Goal: Task Accomplishment & Management: Use online tool/utility

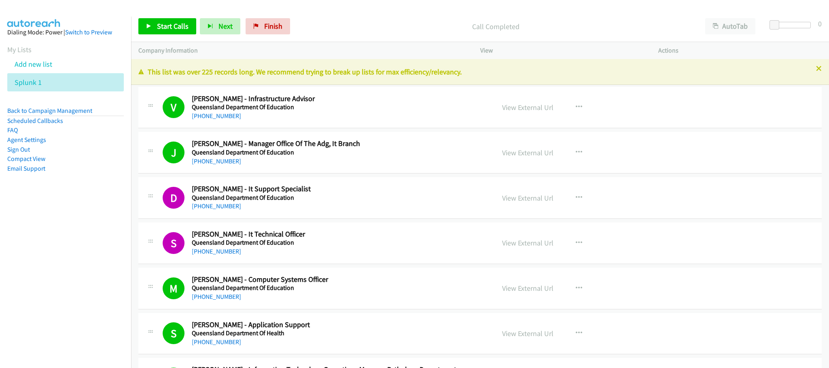
drag, startPoint x: 0, startPoint y: 0, endPoint x: 578, endPoint y: 323, distance: 662.0
click at [184, 32] on link "Start Calls" at bounding box center [167, 26] width 58 height 16
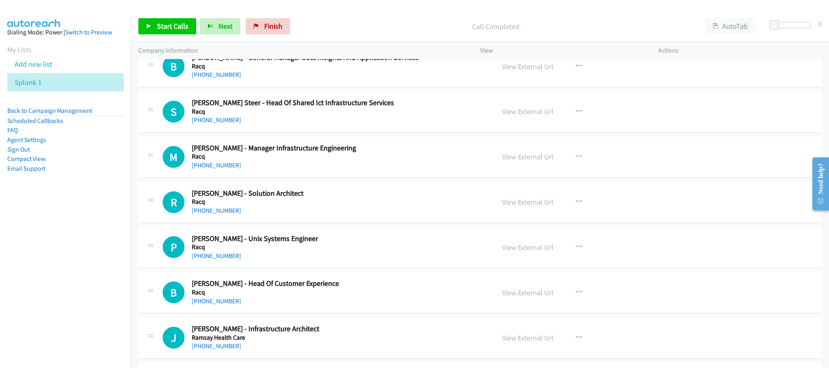
click at [179, 16] on div "Start Calls Pause Next Finish Call Completed AutoTab AutoTab 0" at bounding box center [480, 26] width 698 height 31
click at [181, 27] on span "Start Calls" at bounding box center [173, 25] width 32 height 9
click at [159, 21] on link "Start Calls" at bounding box center [167, 26] width 58 height 16
click at [165, 27] on span "Start Calls" at bounding box center [173, 25] width 32 height 9
click at [163, 22] on span "Start Calls" at bounding box center [173, 25] width 32 height 9
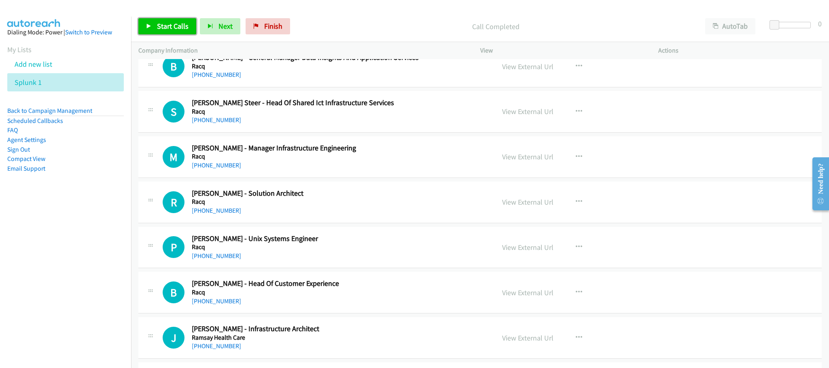
click at [176, 32] on link "Start Calls" at bounding box center [167, 26] width 58 height 16
click at [175, 31] on link "Start Calls" at bounding box center [167, 26] width 58 height 16
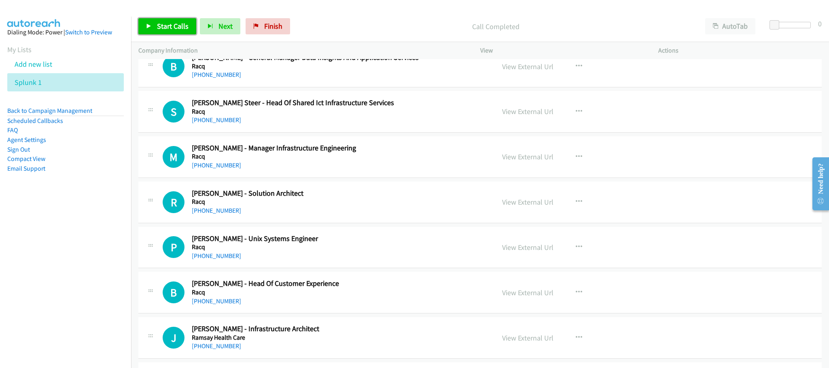
drag, startPoint x: 173, startPoint y: 31, endPoint x: 122, endPoint y: 5, distance: 57.2
click at [173, 32] on link "Start Calls" at bounding box center [167, 26] width 58 height 16
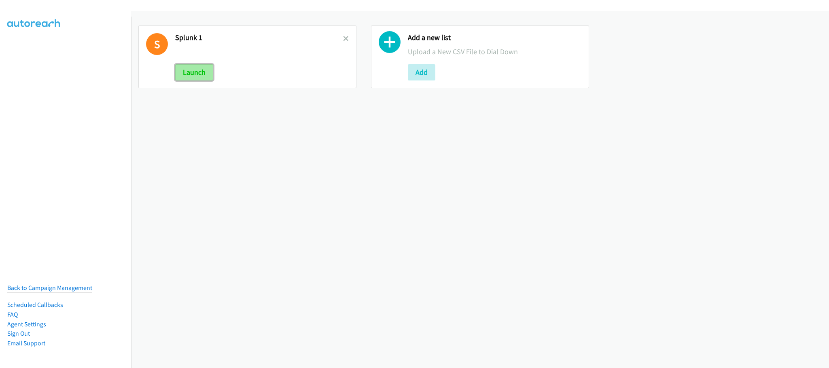
click at [198, 76] on button "Launch" at bounding box center [194, 72] width 38 height 16
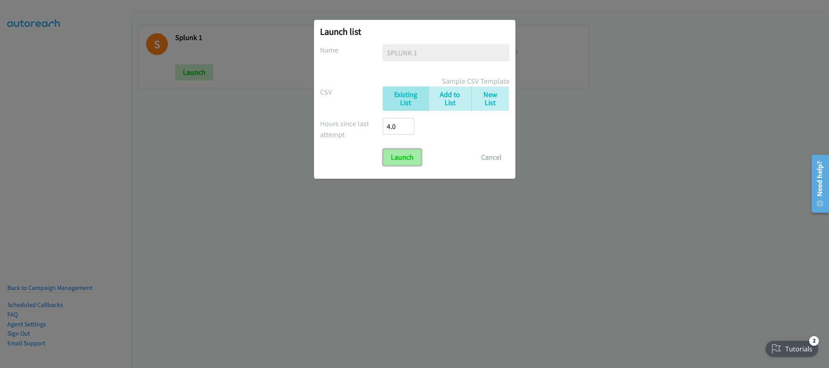
click at [388, 159] on input "Launch" at bounding box center [402, 157] width 38 height 16
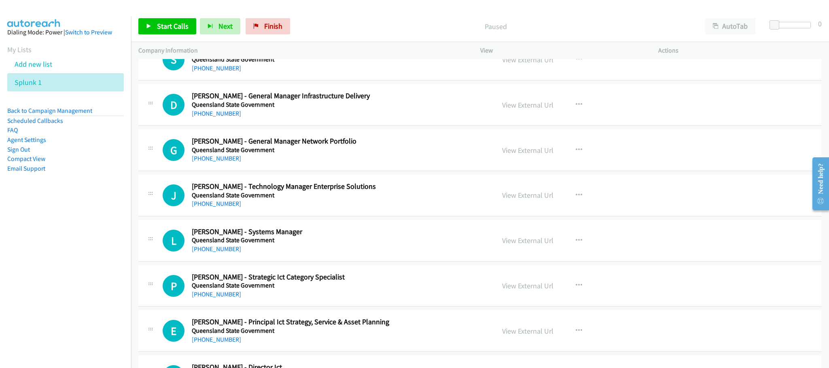
scroll to position [5643, 0]
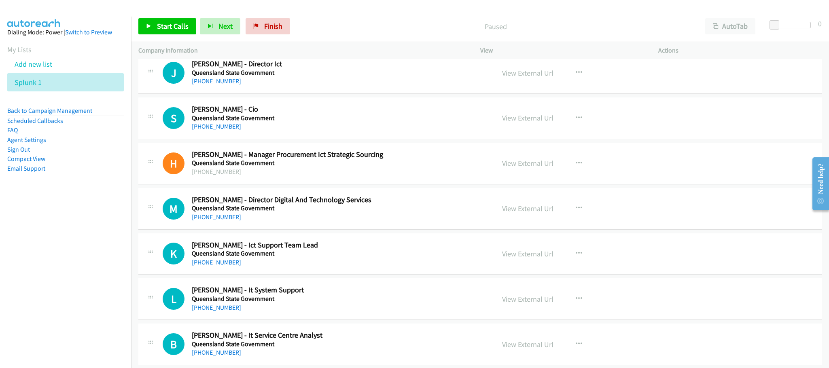
click at [59, 209] on nav "Dialing Mode: Power | Switch to Preview My Lists Add new list Splunk 1 Back to …" at bounding box center [65, 201] width 131 height 368
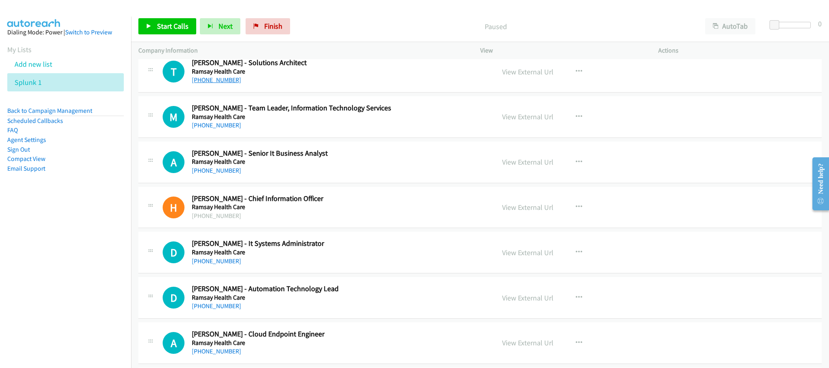
scroll to position [8252, 0]
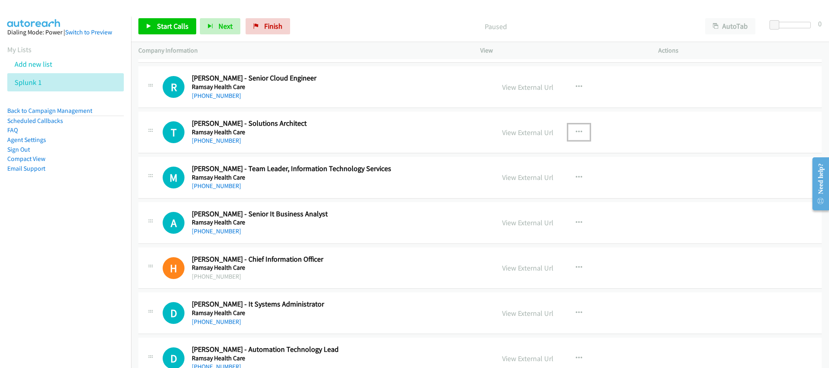
click at [576, 136] on icon "button" at bounding box center [579, 132] width 6 height 6
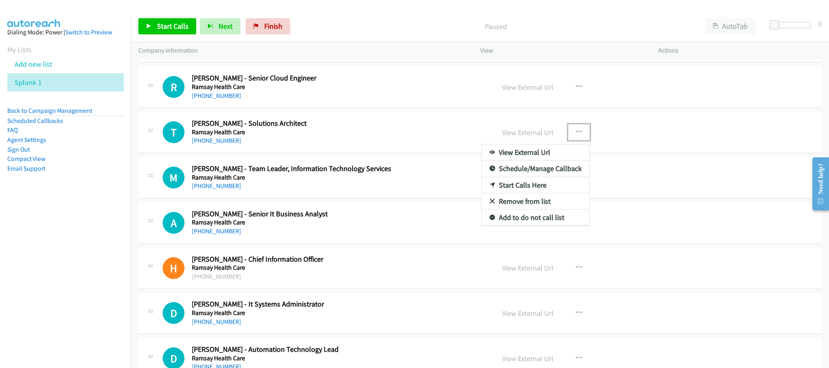
click at [521, 193] on link "Start Calls Here" at bounding box center [536, 185] width 108 height 16
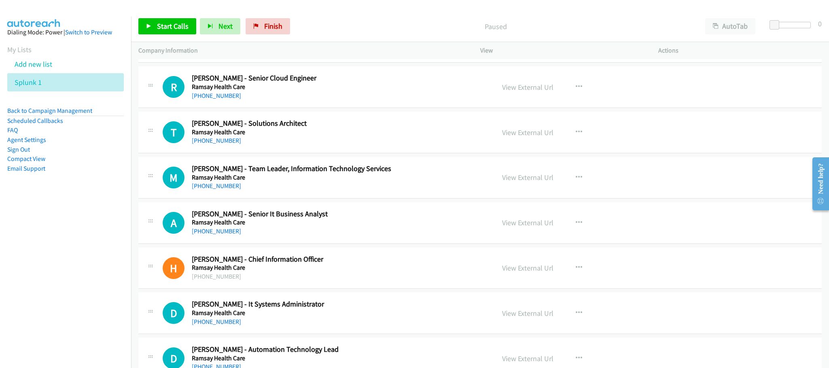
scroll to position [8191, 0]
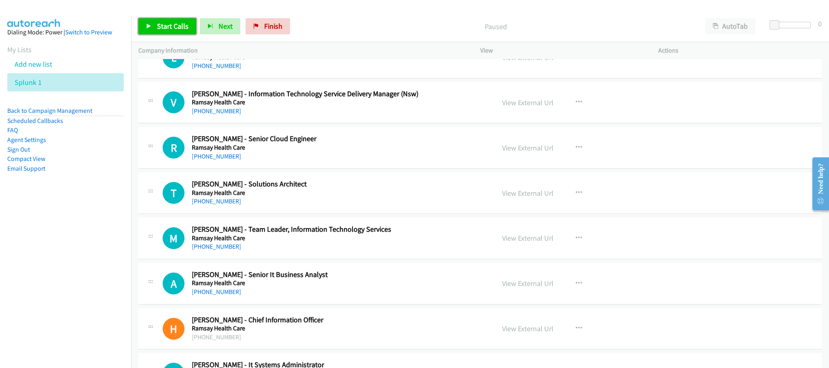
click at [179, 27] on span "Start Calls" at bounding box center [173, 25] width 32 height 9
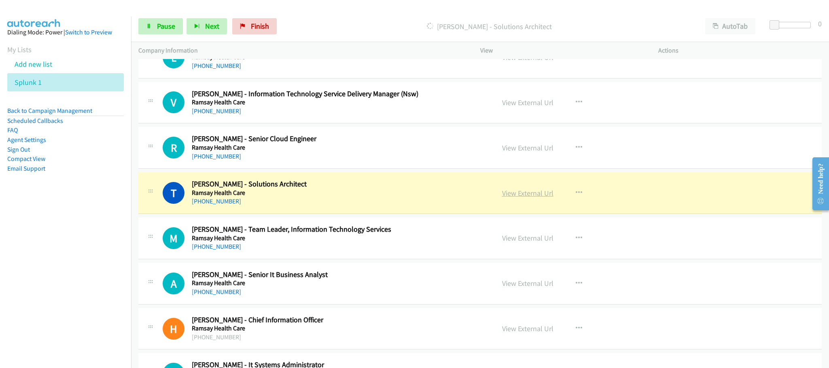
click at [513, 198] on link "View External Url" at bounding box center [527, 192] width 51 height 9
click at [172, 25] on span "Pause" at bounding box center [166, 25] width 18 height 9
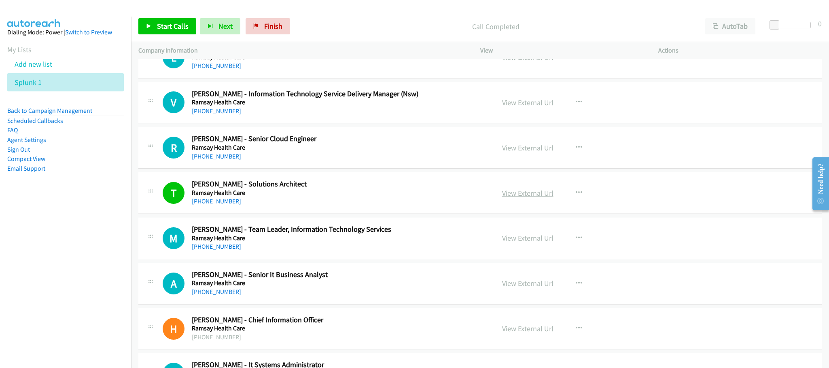
click at [512, 198] on link "View External Url" at bounding box center [527, 192] width 51 height 9
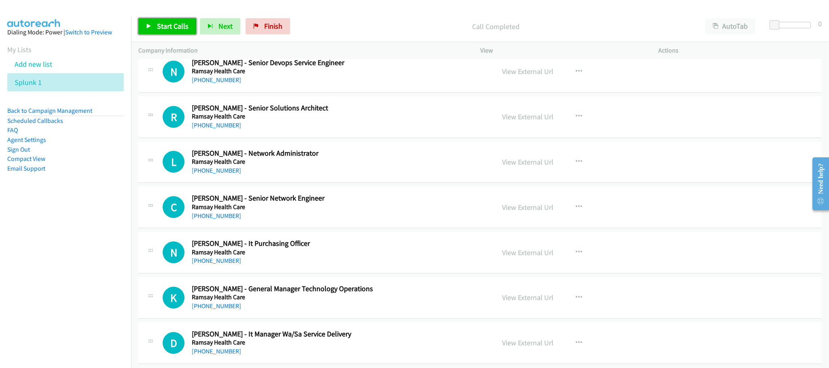
scroll to position [8737, 0]
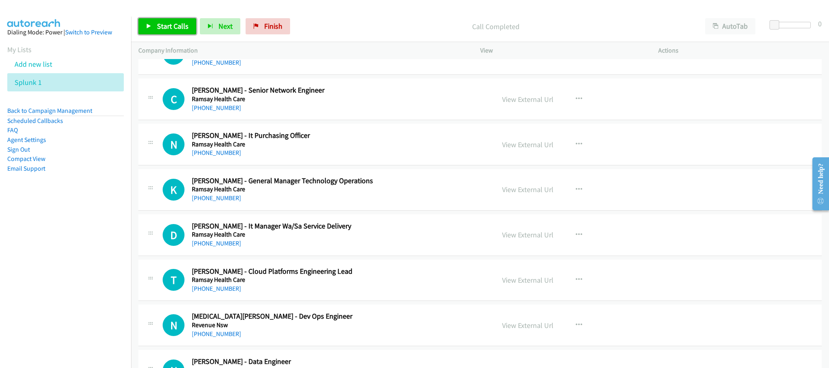
click at [174, 26] on span "Start Calls" at bounding box center [173, 25] width 32 height 9
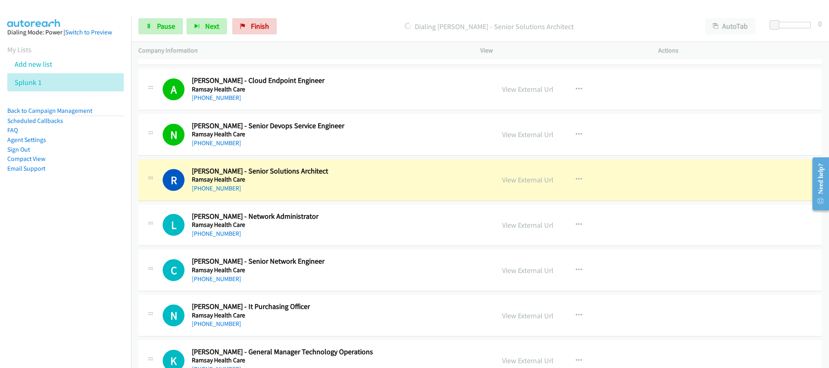
scroll to position [8616, 0]
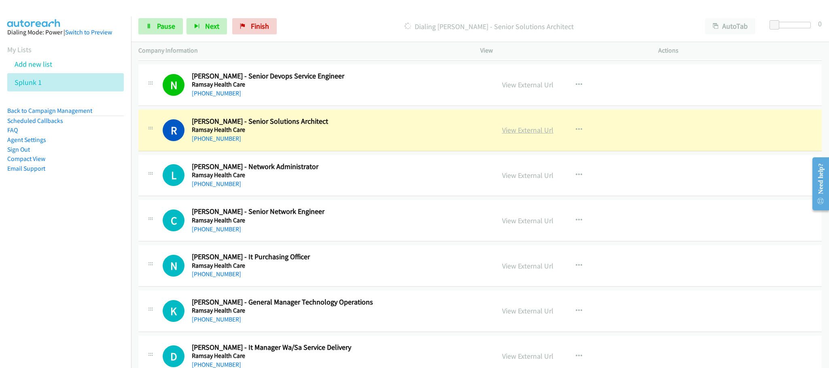
click at [504, 135] on link "View External Url" at bounding box center [527, 129] width 51 height 9
click at [155, 32] on link "Pause" at bounding box center [160, 26] width 44 height 16
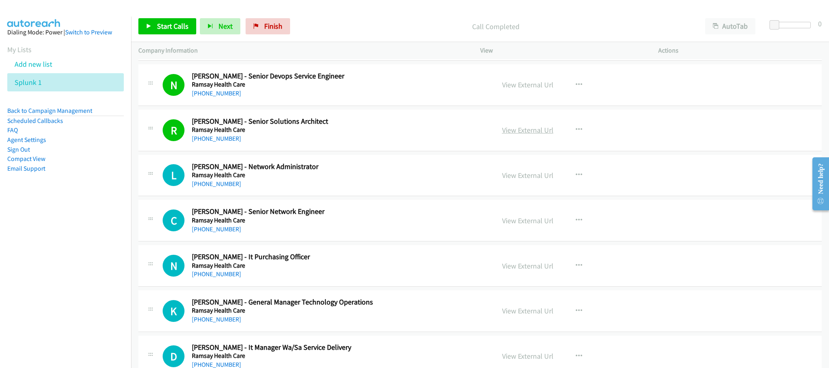
click at [539, 135] on link "View External Url" at bounding box center [527, 129] width 51 height 9
click at [147, 35] on div "Start Calls Pause Next Finish Call Completed AutoTab AutoTab 0" at bounding box center [480, 26] width 698 height 31
click at [170, 26] on span "Start Calls" at bounding box center [173, 25] width 32 height 9
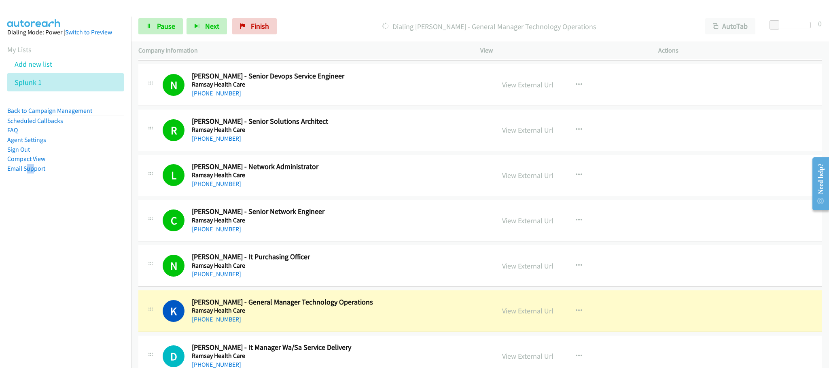
click at [38, 187] on aside "Dialing Mode: Power | Switch to Preview My Lists Add new list Splunk 1 Back to …" at bounding box center [65, 113] width 131 height 193
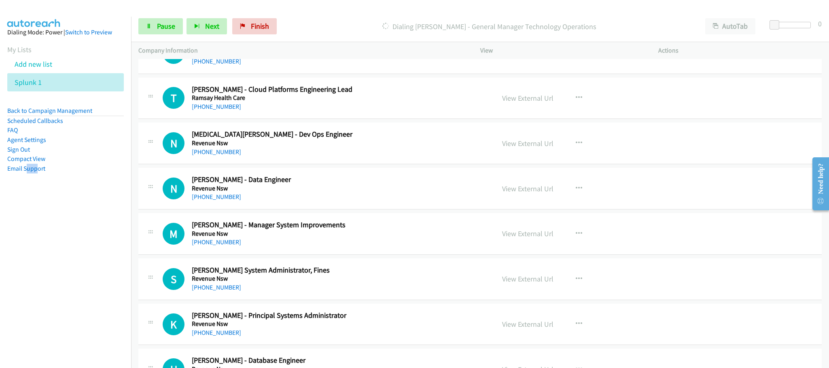
scroll to position [8858, 0]
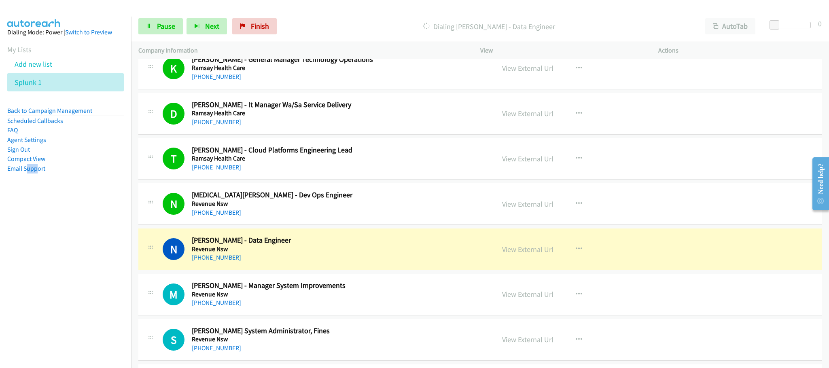
click at [338, 245] on h2 "[PERSON_NAME] - Data Engineer" at bounding box center [337, 240] width 291 height 9
click at [187, 260] on div "N" at bounding box center [177, 249] width 29 height 22
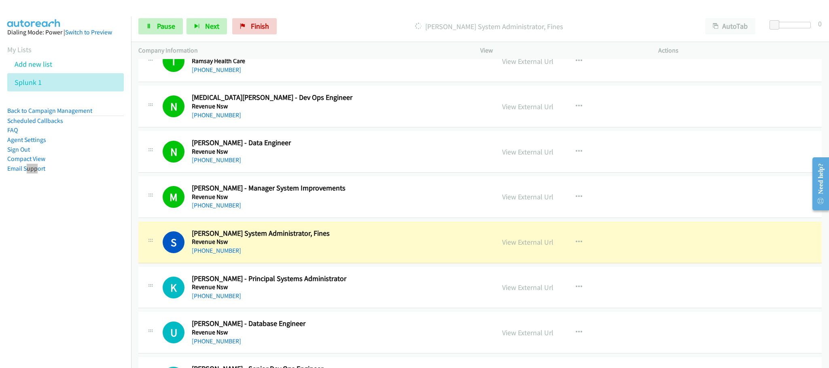
scroll to position [8980, 0]
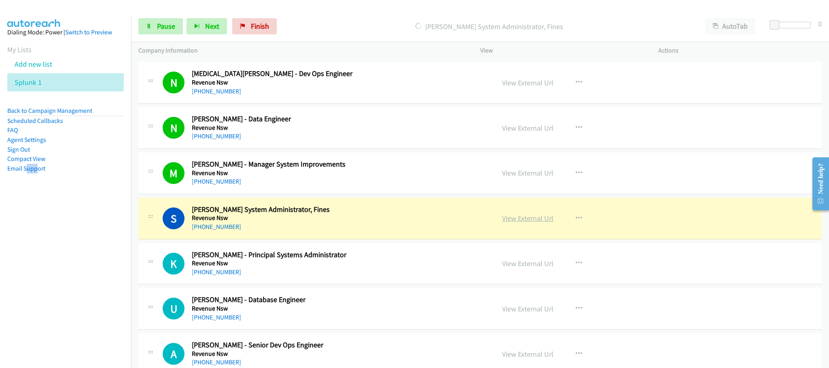
click at [540, 223] on link "View External Url" at bounding box center [527, 218] width 51 height 9
click at [168, 34] on link "Pause" at bounding box center [160, 26] width 44 height 16
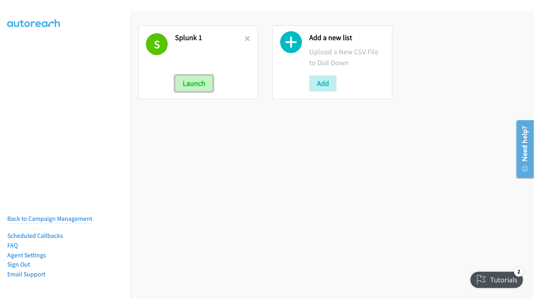
drag, startPoint x: 190, startPoint y: 87, endPoint x: 137, endPoint y: 85, distance: 52.6
click at [152, 87] on div "S Splunk 1 Launch" at bounding box center [198, 62] width 120 height 74
drag, startPoint x: 202, startPoint y: 85, endPoint x: 220, endPoint y: 114, distance: 34.0
click at [199, 85] on button "Launch" at bounding box center [194, 83] width 38 height 16
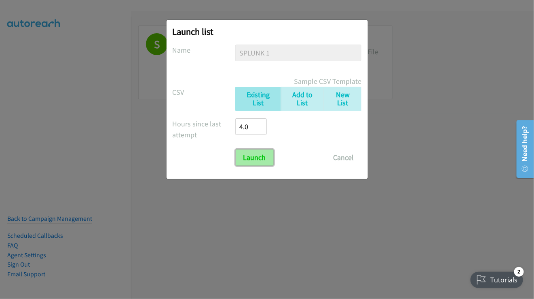
drag, startPoint x: 261, startPoint y: 156, endPoint x: 265, endPoint y: 153, distance: 4.4
click at [261, 157] on input "Launch" at bounding box center [255, 157] width 38 height 16
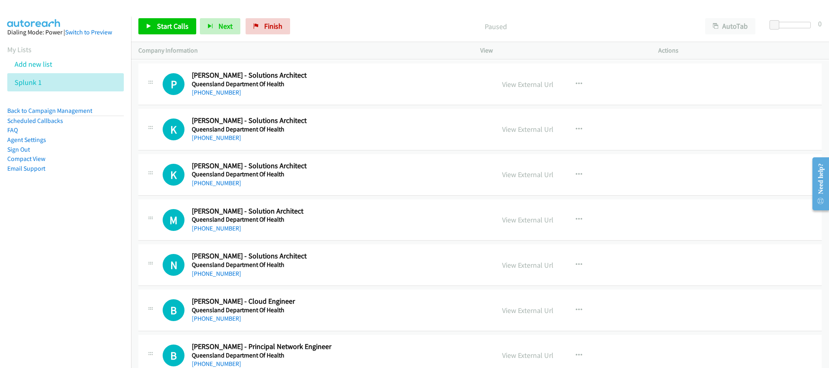
scroll to position [2306, 0]
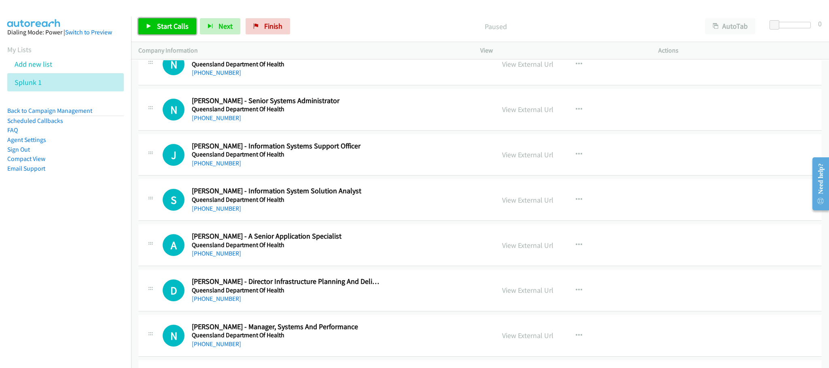
drag, startPoint x: 184, startPoint y: 31, endPoint x: 182, endPoint y: 48, distance: 17.0
click at [186, 31] on link "Start Calls" at bounding box center [167, 26] width 58 height 16
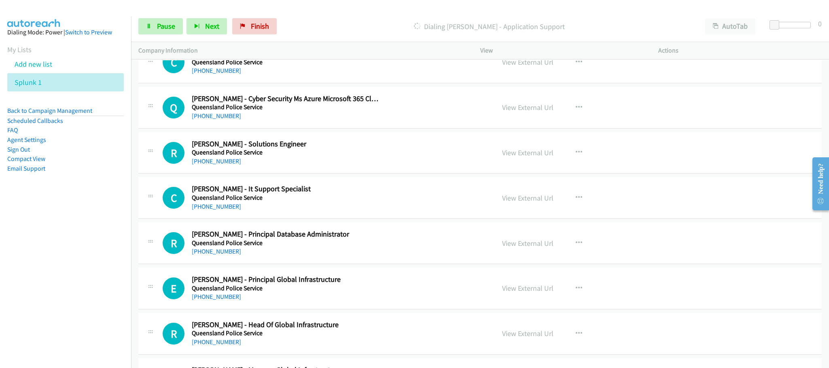
scroll to position [3762, 0]
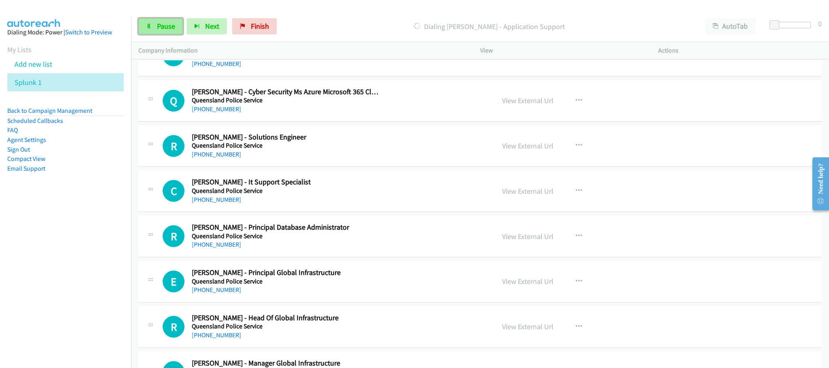
click at [167, 28] on span "Pause" at bounding box center [166, 25] width 18 height 9
drag, startPoint x: 152, startPoint y: 24, endPoint x: 159, endPoint y: 2, distance: 23.0
click at [152, 24] on link "Start Calls" at bounding box center [167, 26] width 58 height 16
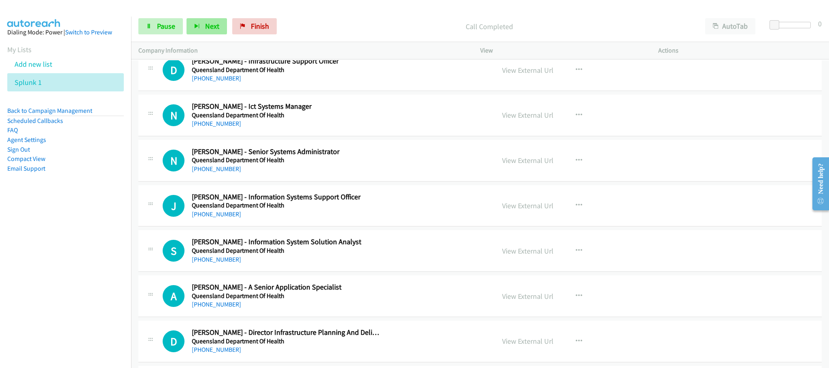
scroll to position [1760, 0]
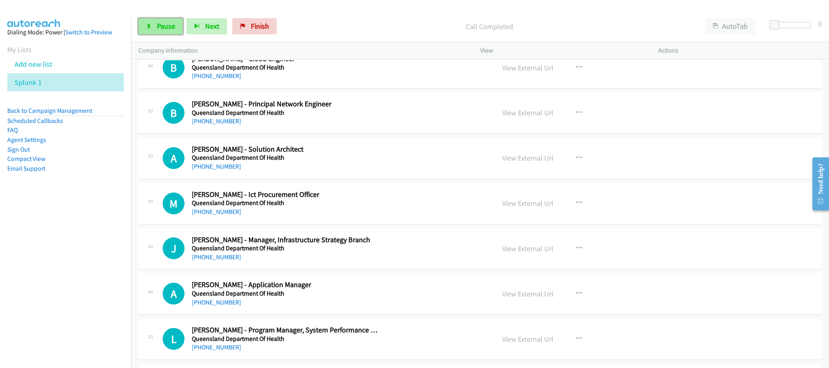
click at [167, 27] on span "Pause" at bounding box center [166, 25] width 18 height 9
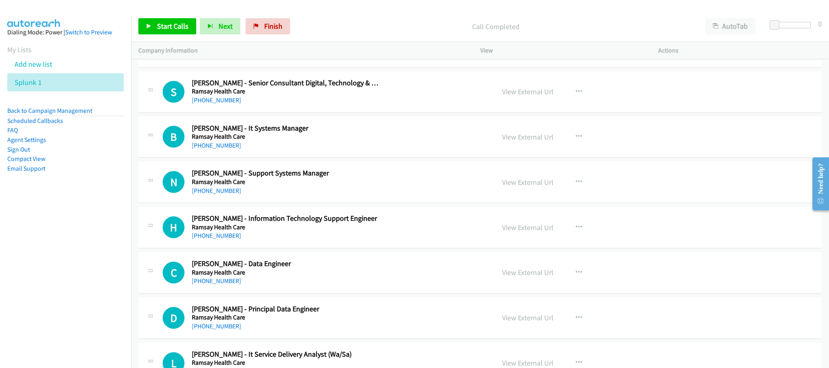
scroll to position [7888, 0]
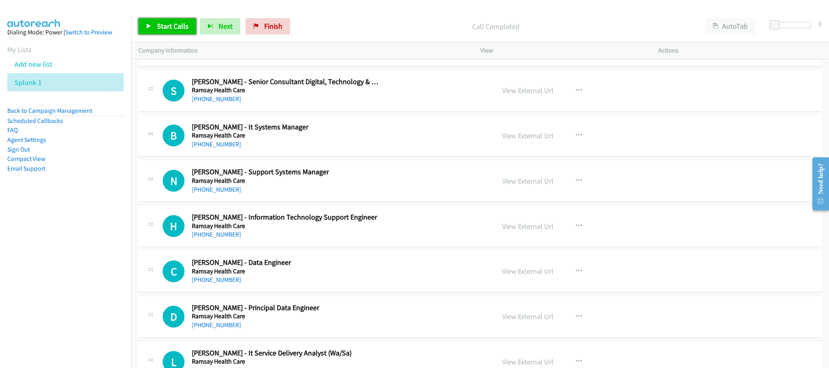
click at [166, 22] on span "Start Calls" at bounding box center [173, 25] width 32 height 9
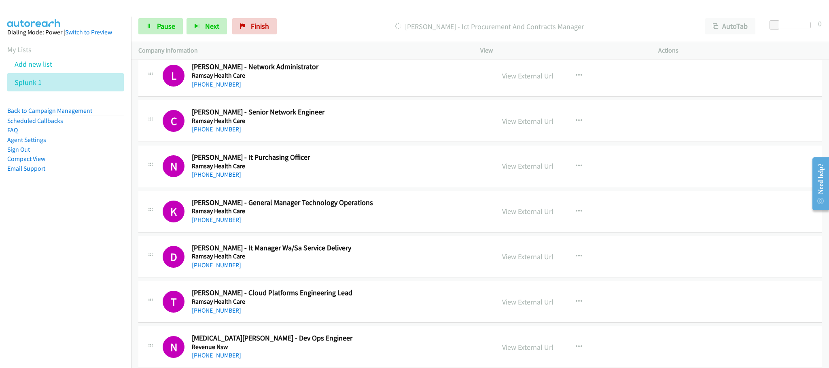
scroll to position [8676, 0]
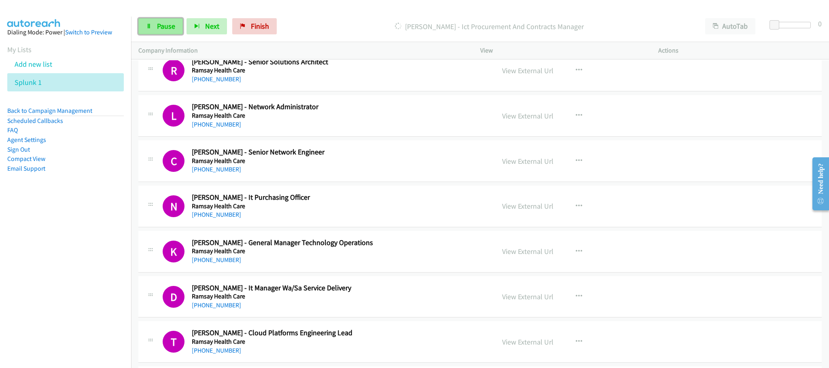
click at [172, 28] on span "Pause" at bounding box center [166, 25] width 18 height 9
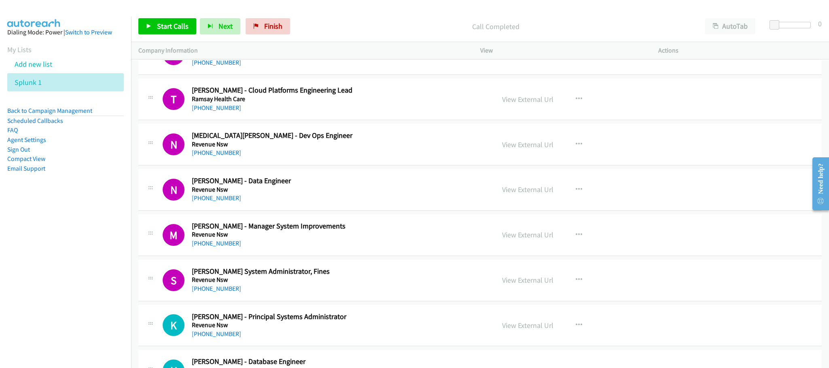
scroll to position [9162, 0]
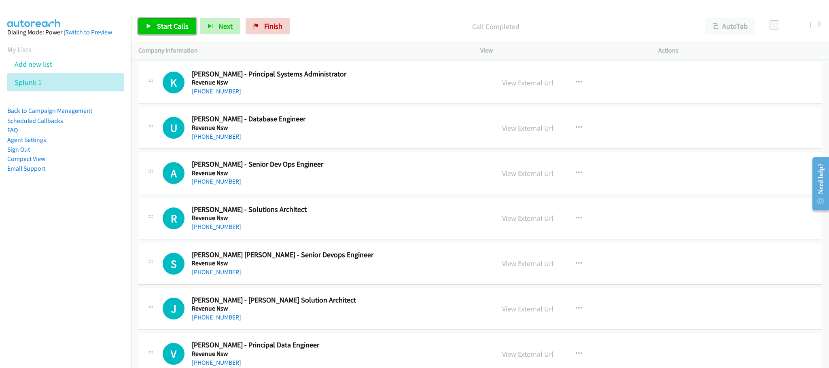
drag, startPoint x: 154, startPoint y: 23, endPoint x: 158, endPoint y: 22, distance: 4.2
click at [155, 23] on link "Start Calls" at bounding box center [167, 26] width 58 height 16
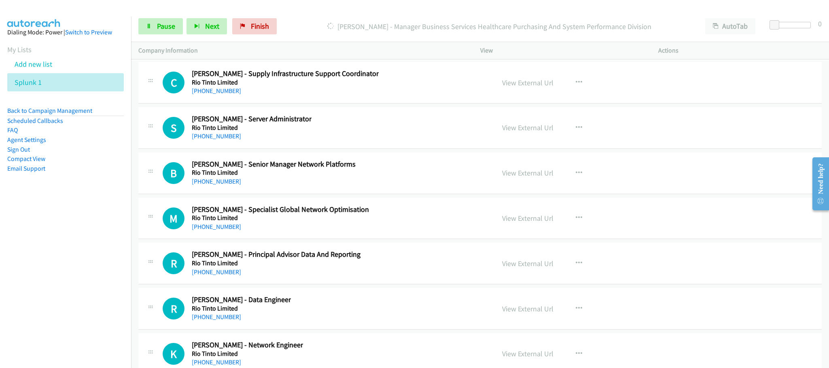
scroll to position [11164, 0]
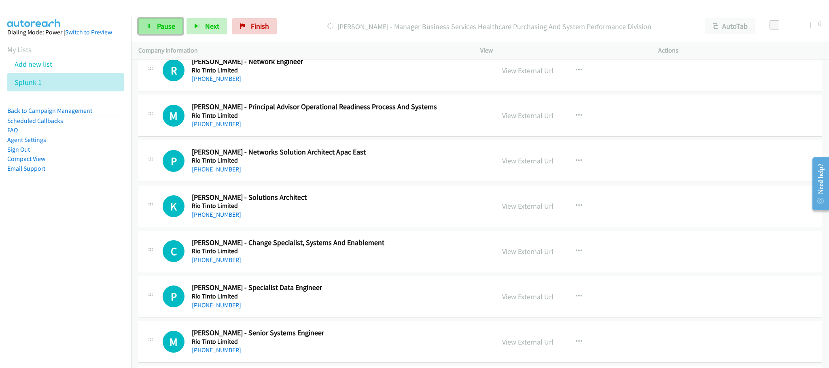
click at [165, 27] on span "Pause" at bounding box center [166, 25] width 18 height 9
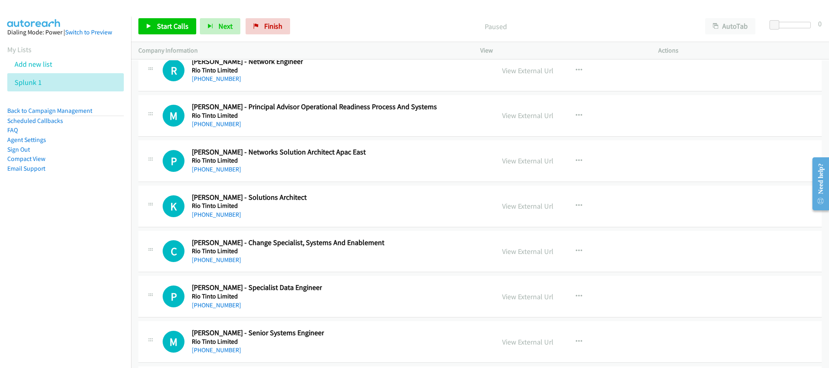
click at [146, 51] on p "Company Information" at bounding box center [301, 51] width 327 height 10
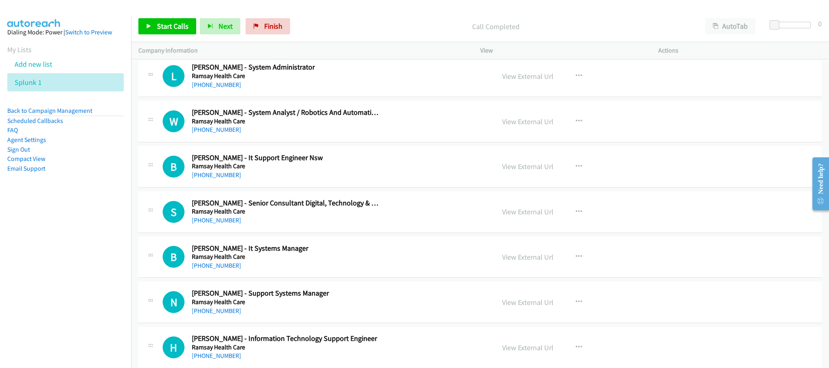
scroll to position [7402, 0]
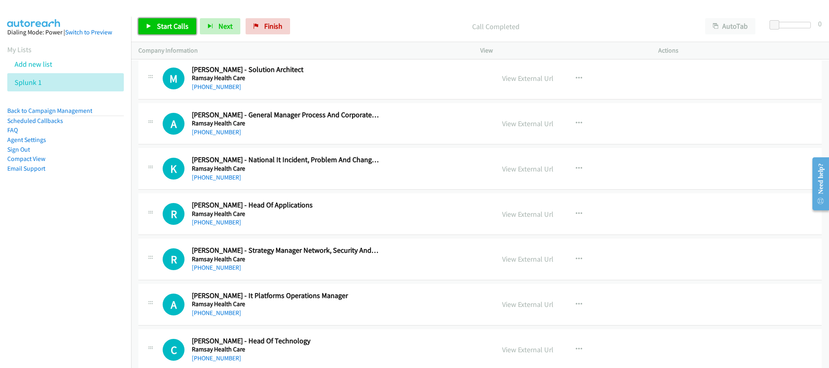
click at [161, 30] on span "Start Calls" at bounding box center [173, 25] width 32 height 9
drag, startPoint x: 167, startPoint y: 22, endPoint x: 165, endPoint y: 13, distance: 9.8
click at [168, 22] on span "Pause" at bounding box center [166, 25] width 18 height 9
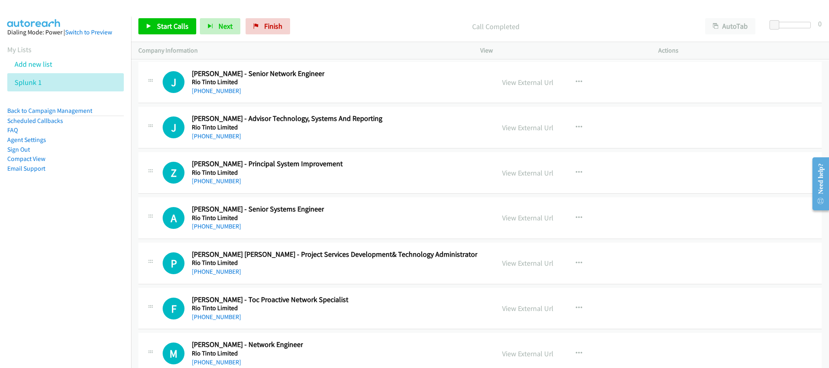
scroll to position [17110, 0]
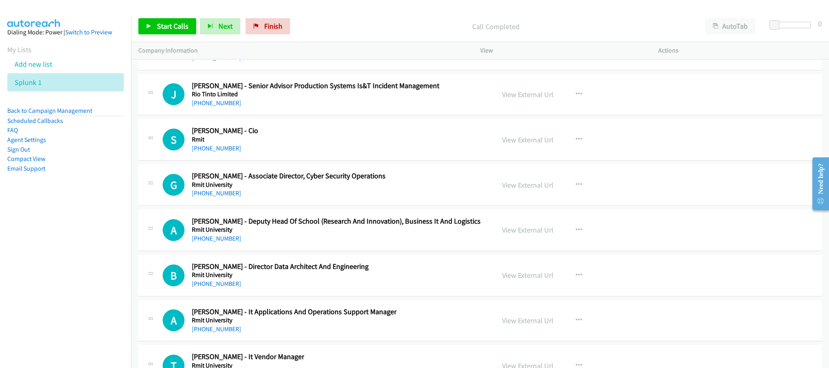
drag, startPoint x: 328, startPoint y: 226, endPoint x: 672, endPoint y: 192, distance: 345.9
drag, startPoint x: 822, startPoint y: 360, endPoint x: 823, endPoint y: 90, distance: 270.6
click at [534, 110] on div "+1 415-964-1034 Call failed - Please reload the list and try again This list wa…" at bounding box center [480, 214] width 698 height 308
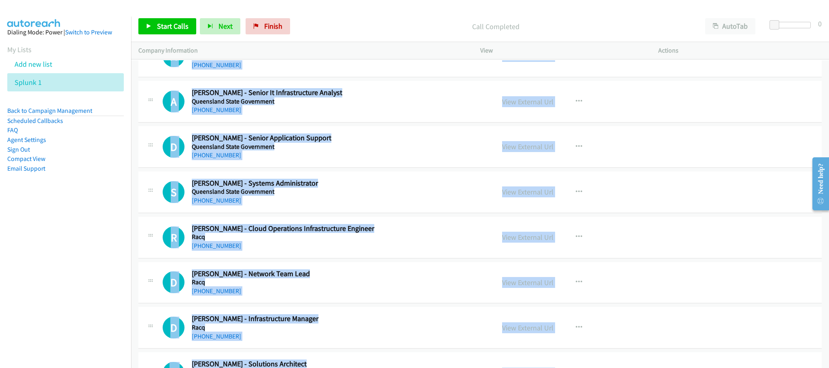
scroll to position [6007, 0]
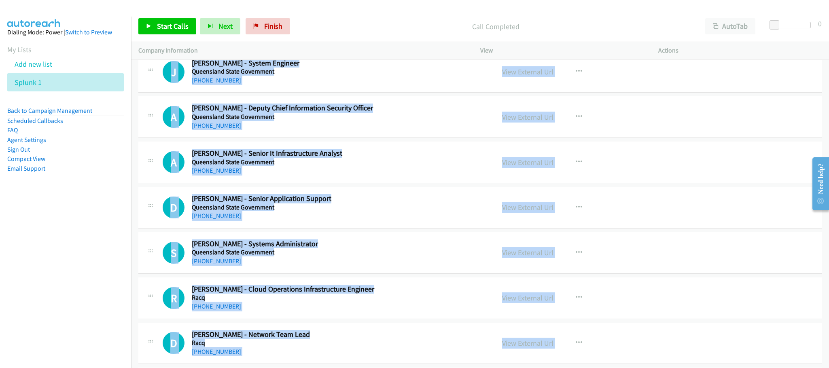
drag, startPoint x: 400, startPoint y: 17, endPoint x: 390, endPoint y: 24, distance: 11.9
click at [398, 19] on div "Start Calls Pause Next Finish Call Completed AutoTab AutoTab 0" at bounding box center [480, 26] width 698 height 31
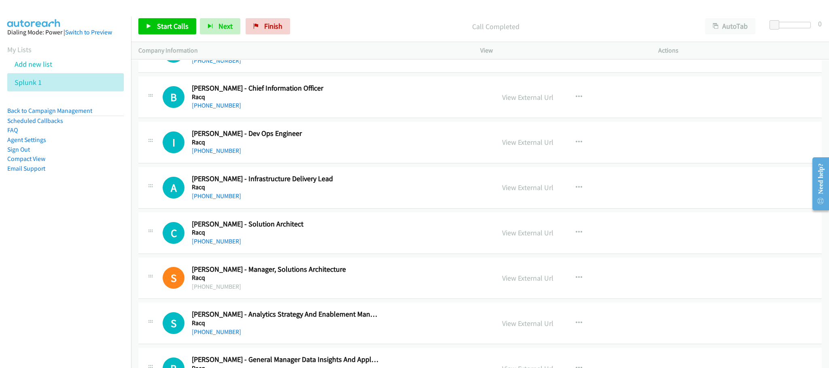
scroll to position [7220, 0]
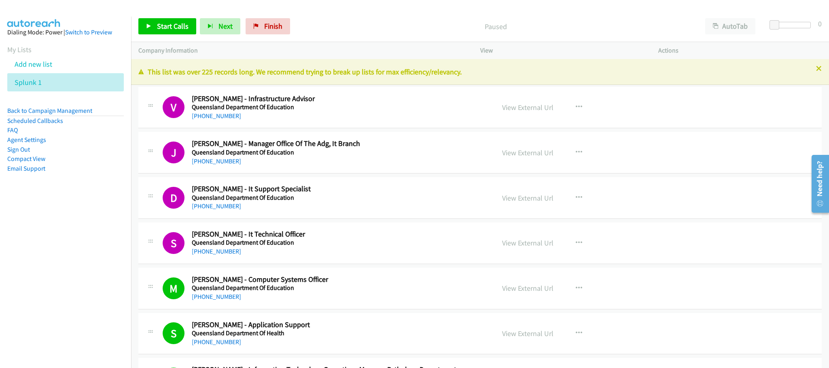
click at [733, 146] on div "J Callback Scheduled [PERSON_NAME] - Manager Office Of The Adg, It Branch Queen…" at bounding box center [479, 153] width 683 height 42
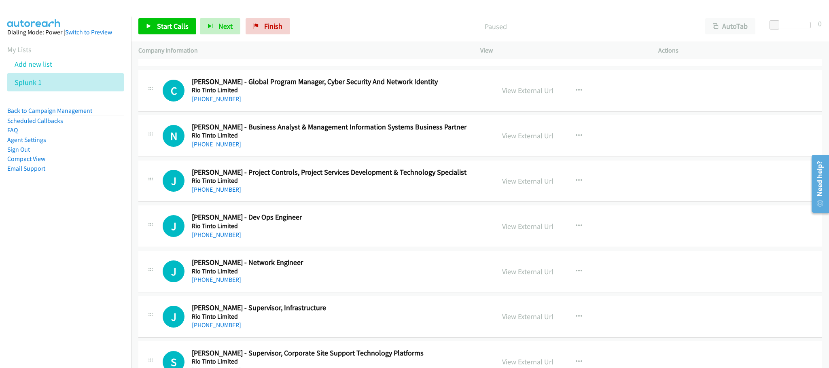
scroll to position [9647, 0]
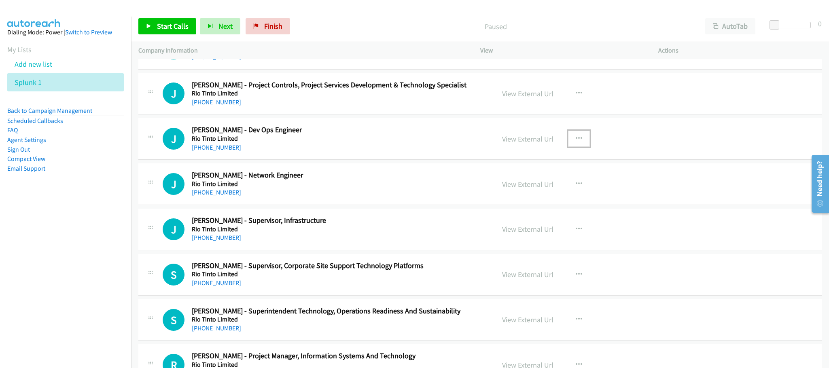
click at [576, 142] on icon "button" at bounding box center [579, 139] width 6 height 6
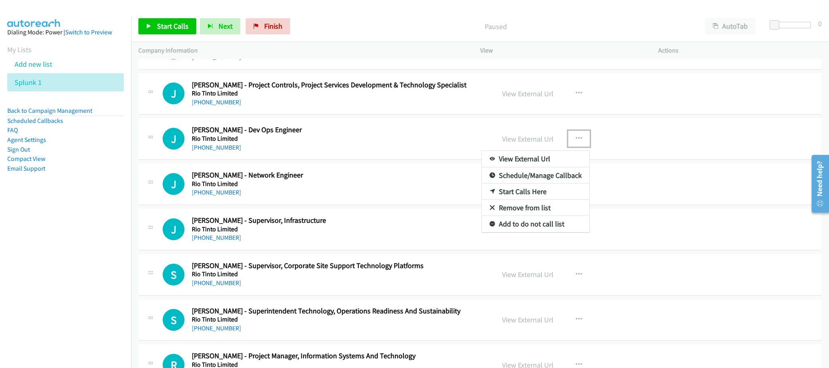
click at [518, 200] on link "Start Calls Here" at bounding box center [536, 192] width 108 height 16
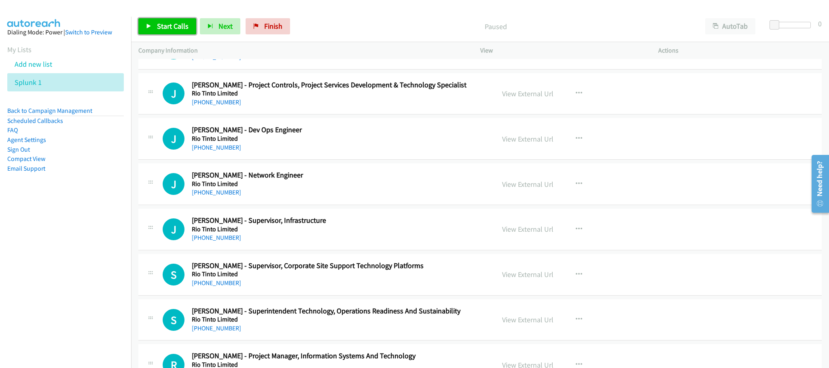
click at [175, 27] on span "Start Calls" at bounding box center [173, 25] width 32 height 9
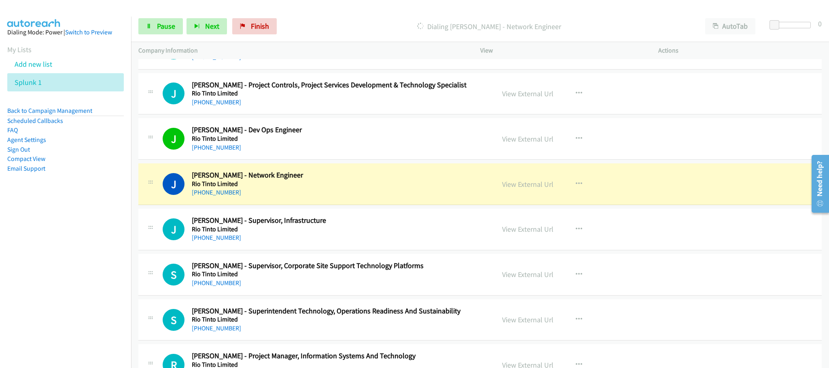
click at [495, 197] on div "View External Url View External Url Schedule/Manage Callback Start Calls Here R…" at bounding box center [587, 184] width 185 height 27
click at [503, 189] on link "View External Url" at bounding box center [527, 184] width 51 height 9
click at [151, 28] on icon at bounding box center [149, 27] width 6 height 6
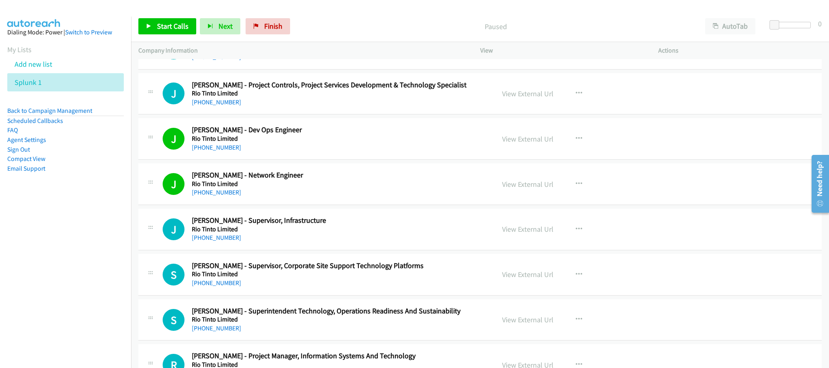
click at [120, 172] on aside "Dialing Mode: Power | Switch to Preview My Lists Add new list Splunk 1 Back to …" at bounding box center [65, 113] width 131 height 193
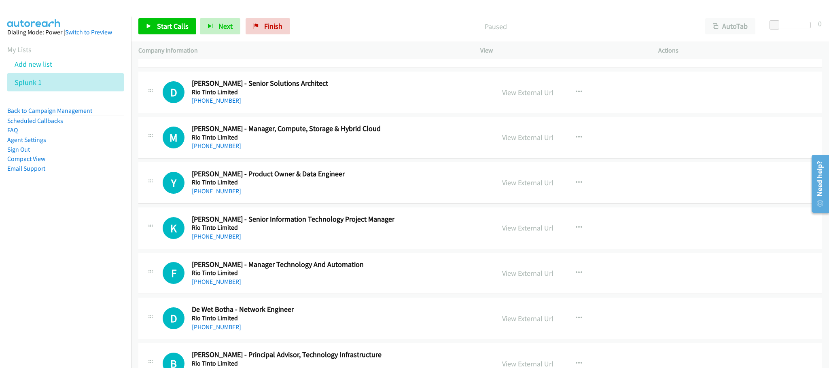
scroll to position [12863, 0]
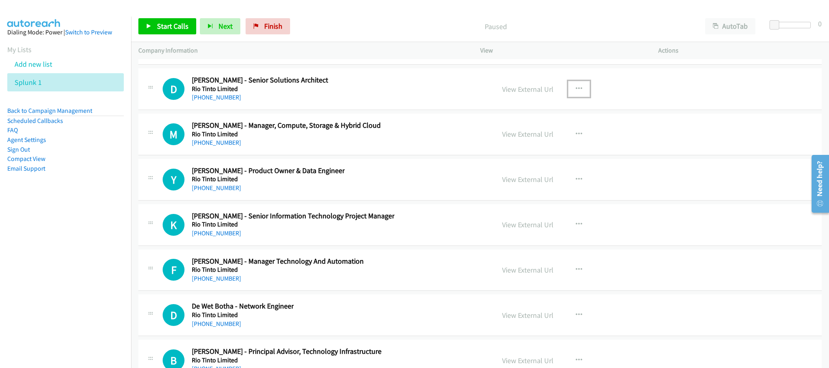
click at [578, 97] on button "button" at bounding box center [579, 89] width 22 height 16
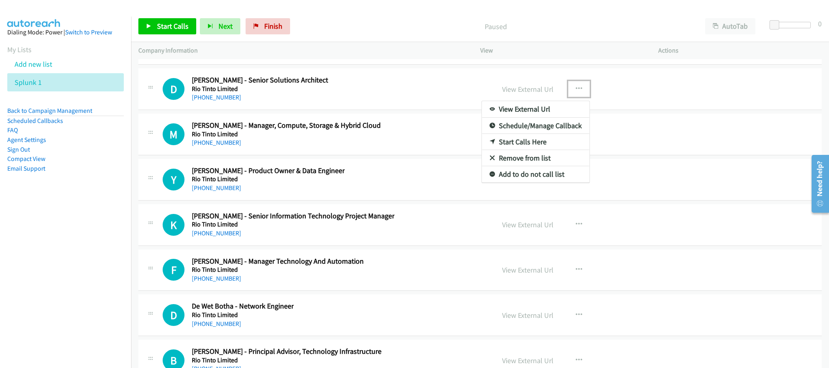
click at [517, 150] on link "Start Calls Here" at bounding box center [536, 142] width 108 height 16
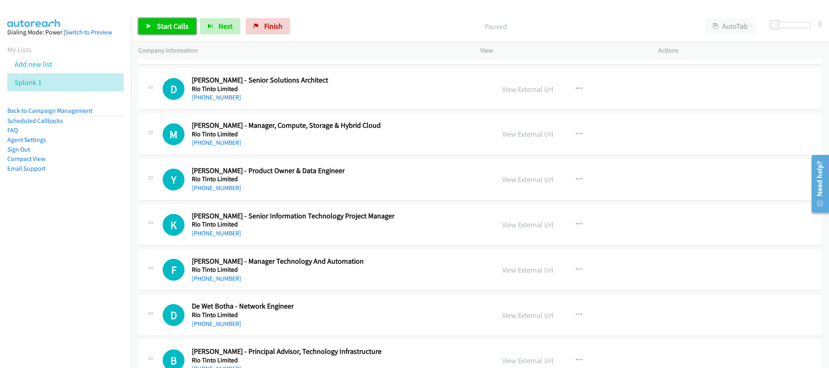
click at [175, 29] on span "Start Calls" at bounding box center [173, 25] width 32 height 9
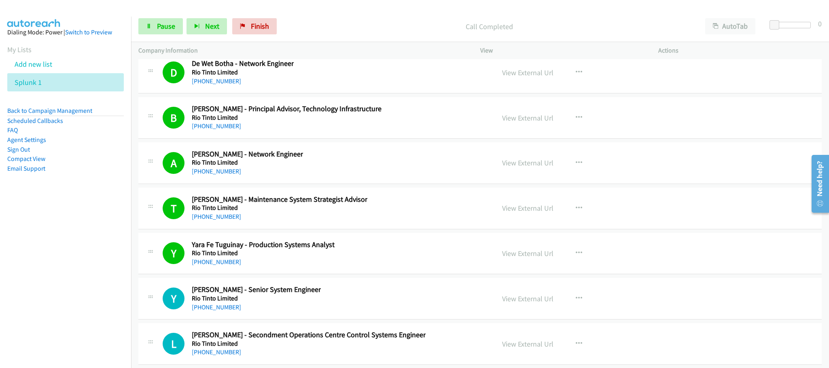
scroll to position [13166, 0]
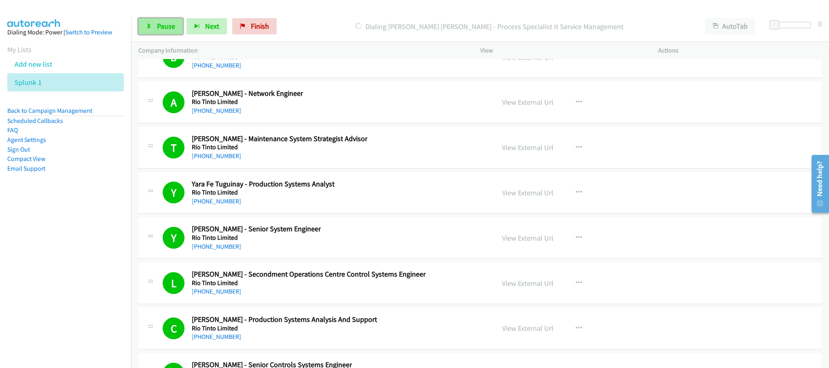
click at [149, 29] on link "Pause" at bounding box center [160, 26] width 44 height 16
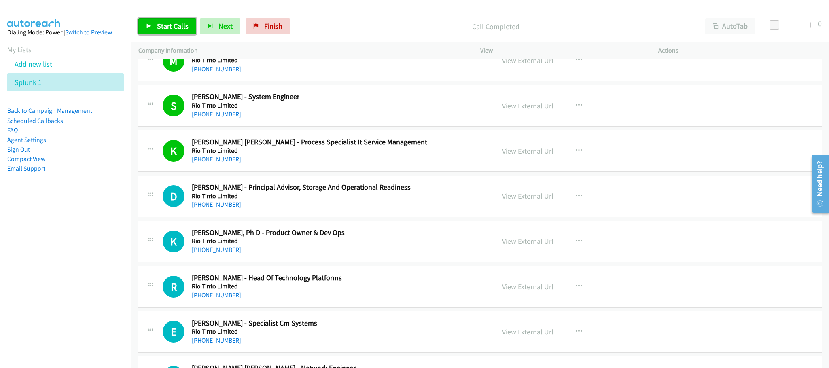
scroll to position [13530, 0]
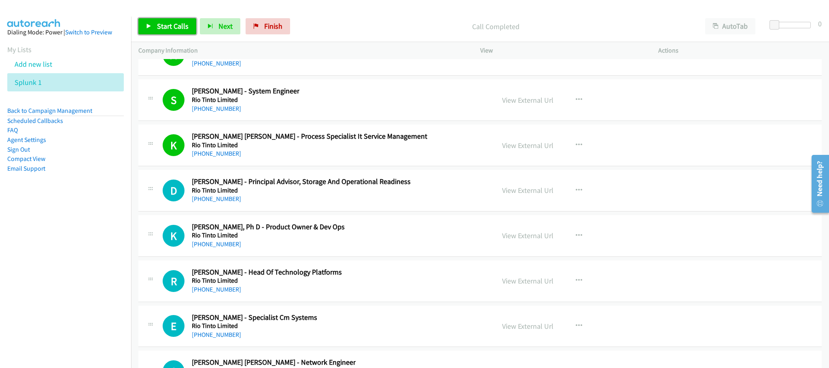
click at [187, 26] on span "Start Calls" at bounding box center [173, 25] width 32 height 9
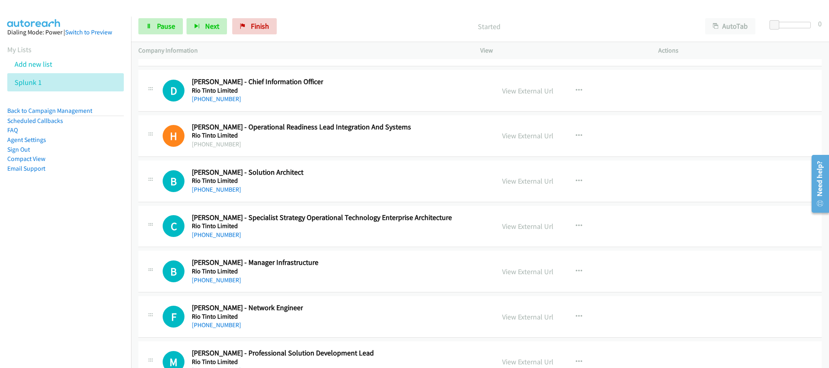
scroll to position [15290, 0]
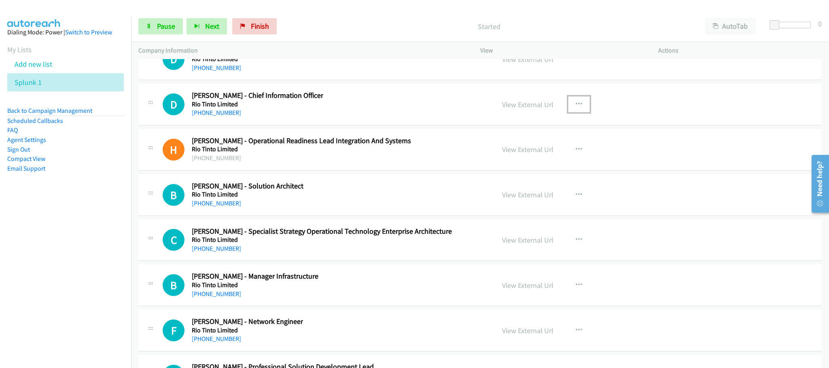
click at [572, 112] on button "button" at bounding box center [579, 104] width 22 height 16
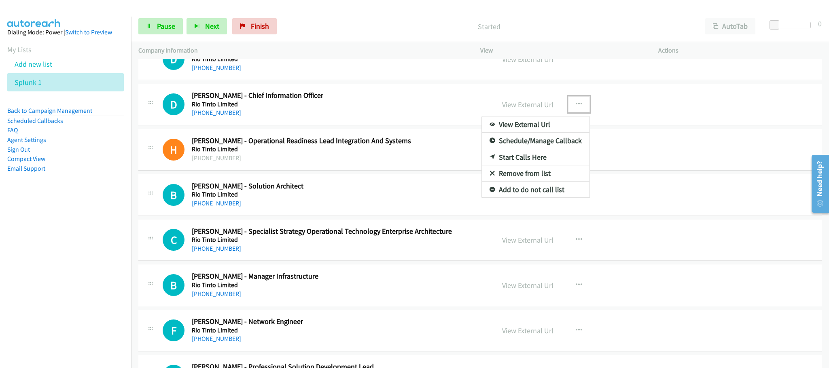
click at [524, 165] on link "Start Calls Here" at bounding box center [536, 157] width 108 height 16
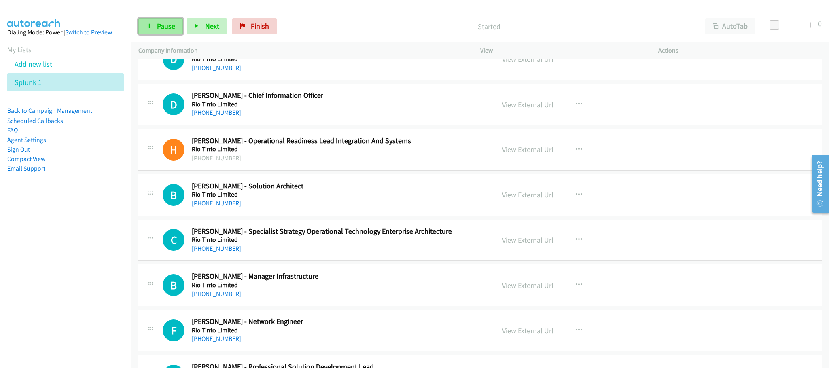
click at [165, 25] on span "Pause" at bounding box center [166, 25] width 18 height 9
click at [178, 28] on span "Start Calls" at bounding box center [173, 25] width 32 height 9
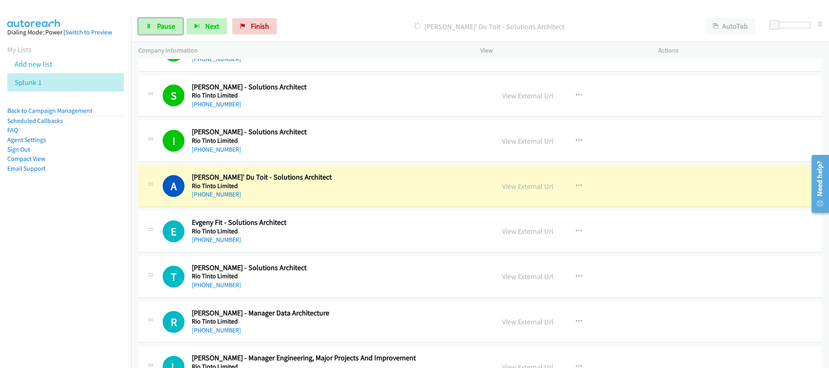
scroll to position [16337, 0]
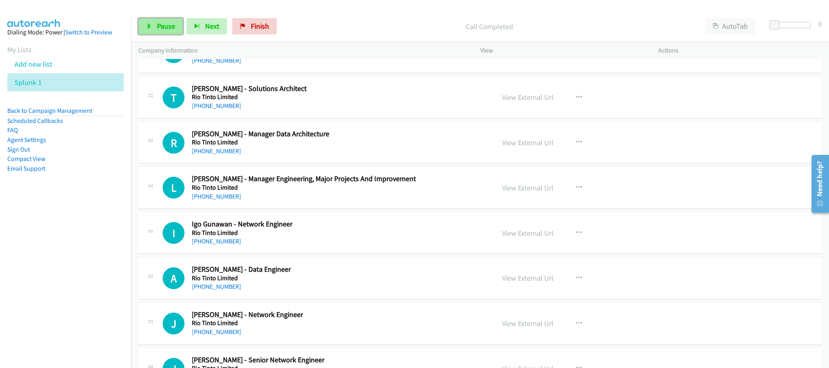
click at [175, 23] on link "Pause" at bounding box center [160, 26] width 44 height 16
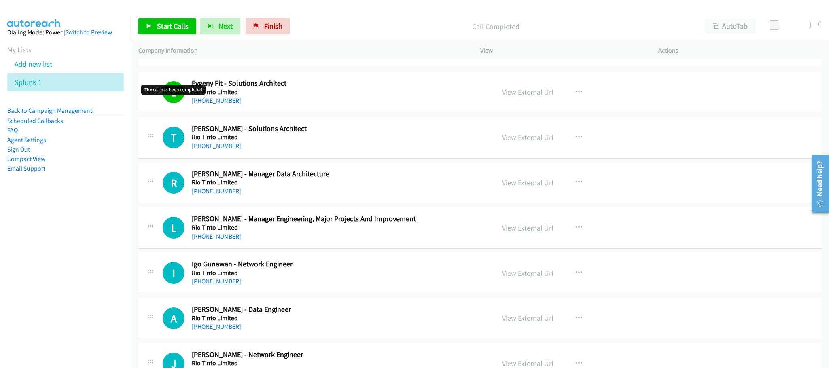
scroll to position [16276, 0]
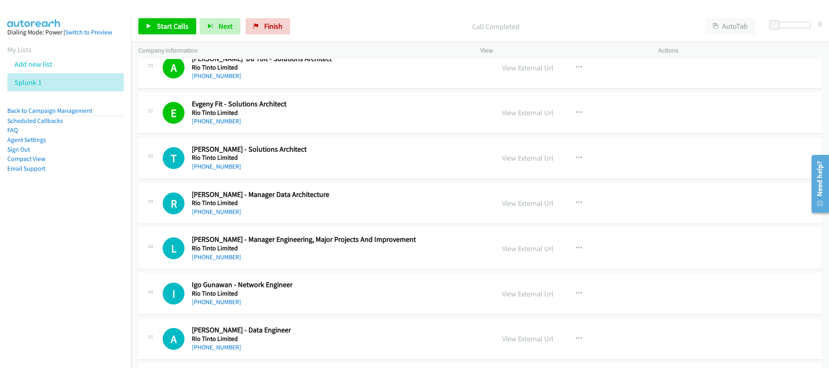
drag, startPoint x: 537, startPoint y: 180, endPoint x: 508, endPoint y: 191, distance: 31.2
click at [538, 117] on link "View External Url" at bounding box center [527, 112] width 51 height 9
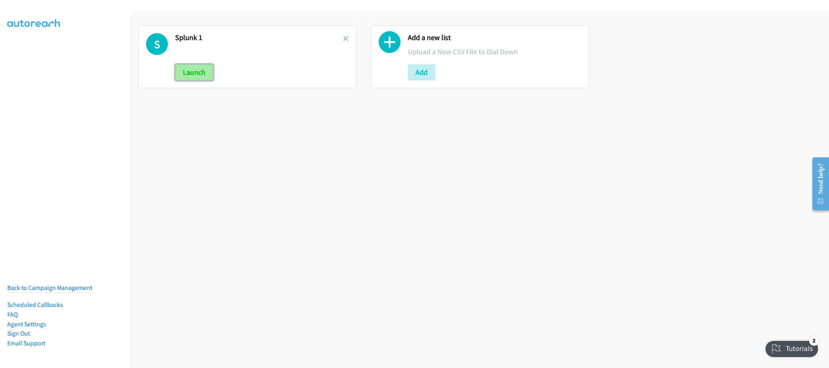
click at [184, 70] on button "Launch" at bounding box center [194, 72] width 38 height 16
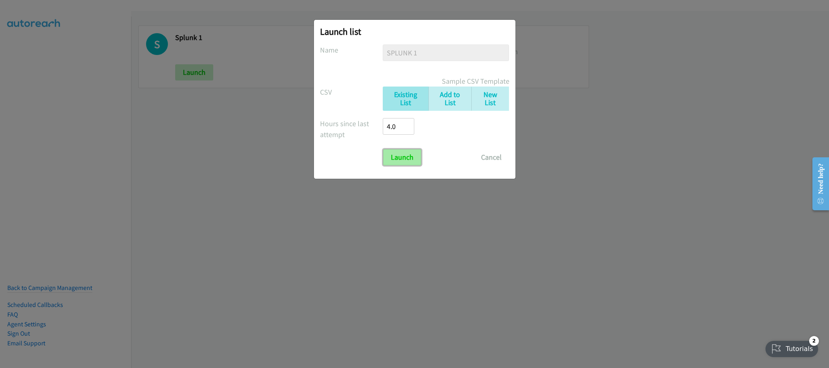
click at [406, 163] on input "Launch" at bounding box center [402, 157] width 38 height 16
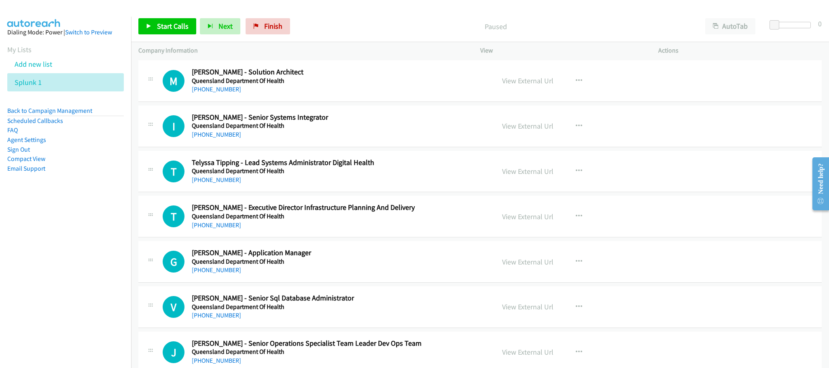
scroll to position [1153, 0]
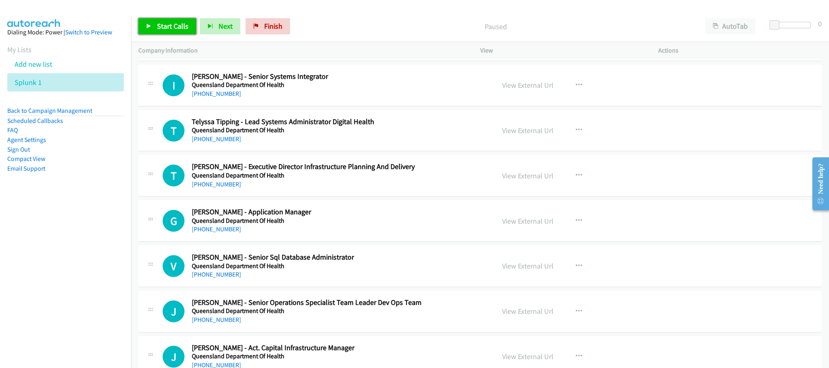
click at [176, 21] on link "Start Calls" at bounding box center [167, 26] width 58 height 16
drag, startPoint x: 787, startPoint y: 83, endPoint x: 180, endPoint y: 67, distance: 607.3
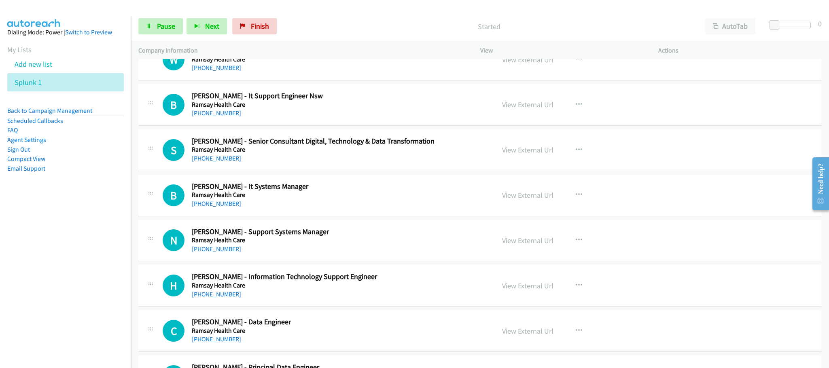
scroll to position [8130, 0]
